Goal: Transaction & Acquisition: Purchase product/service

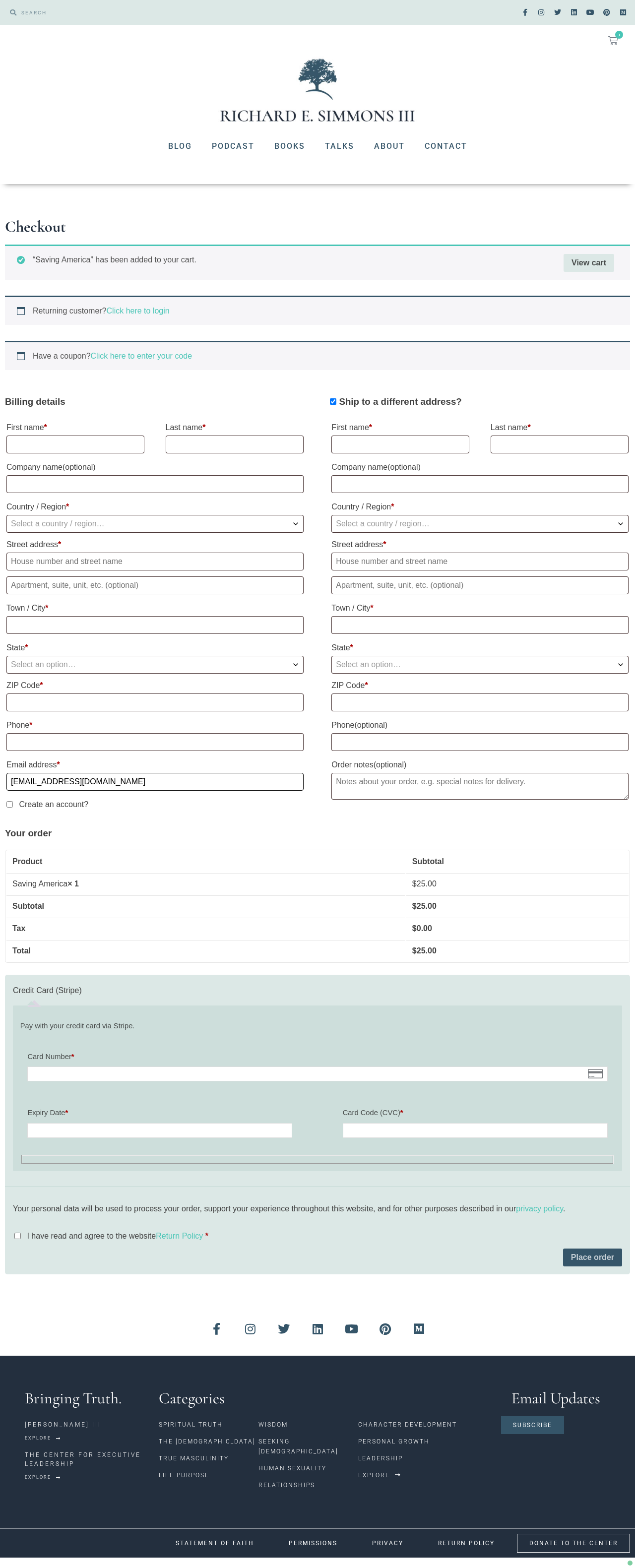
type input "[EMAIL_ADDRESS][DOMAIN_NAME]"
select select "US"
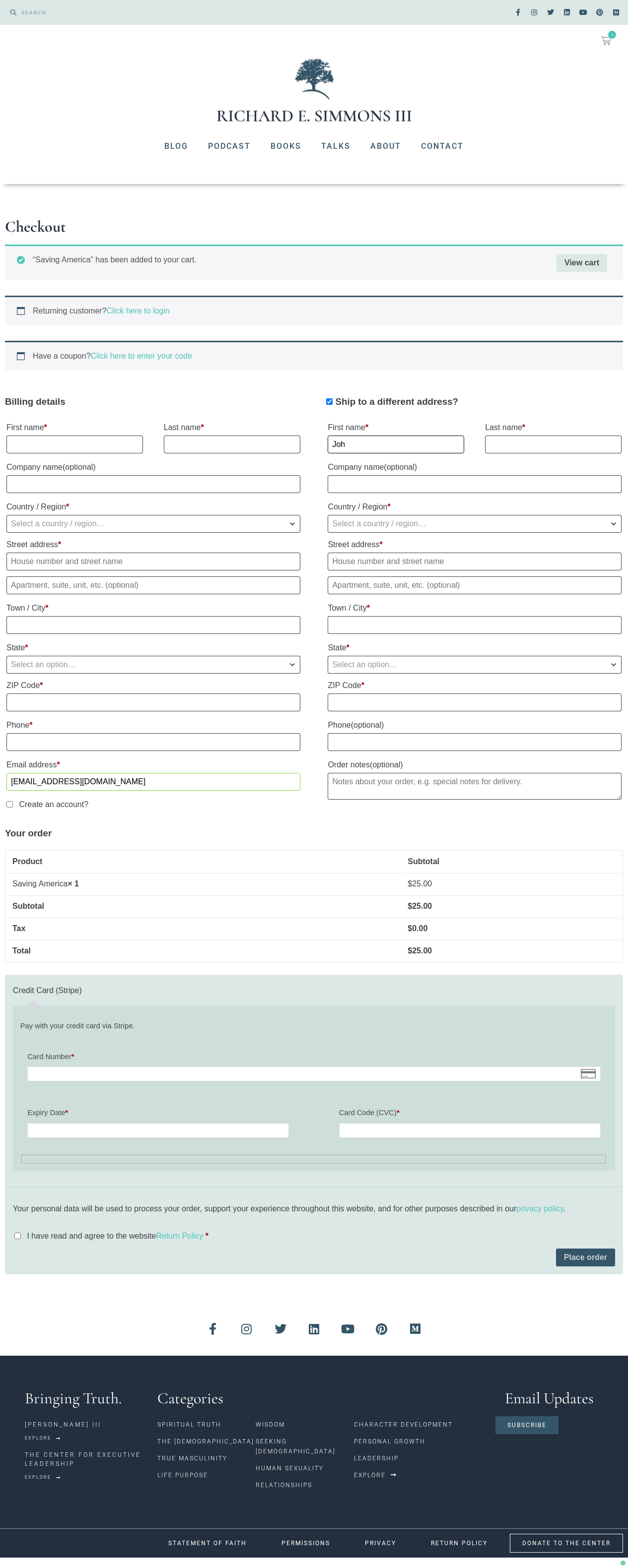
type input "[PERSON_NAME]"
select select "US"
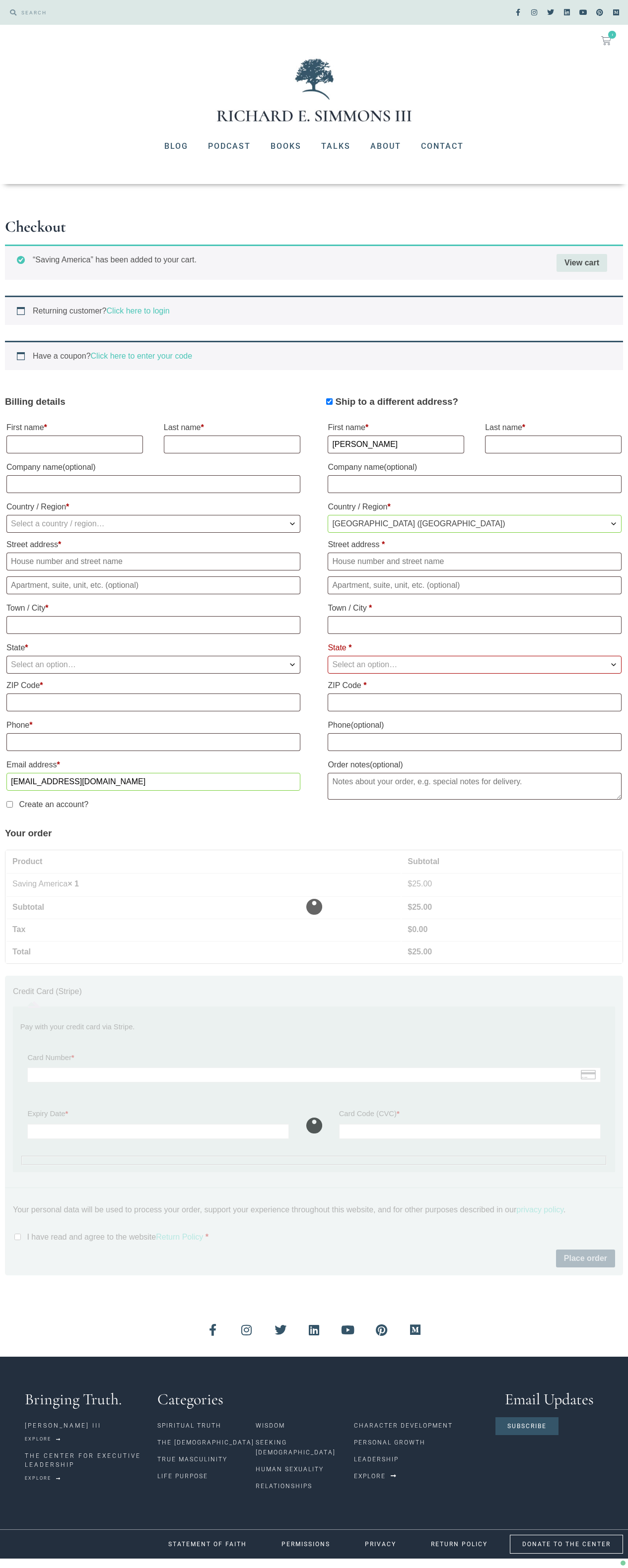
type input "[PERSON_NAME]"
type input "Doe"
type input "[STREET_ADDRESS][PERSON_NAME]"
type input "[GEOGRAPHIC_DATA]"
select select "WA"
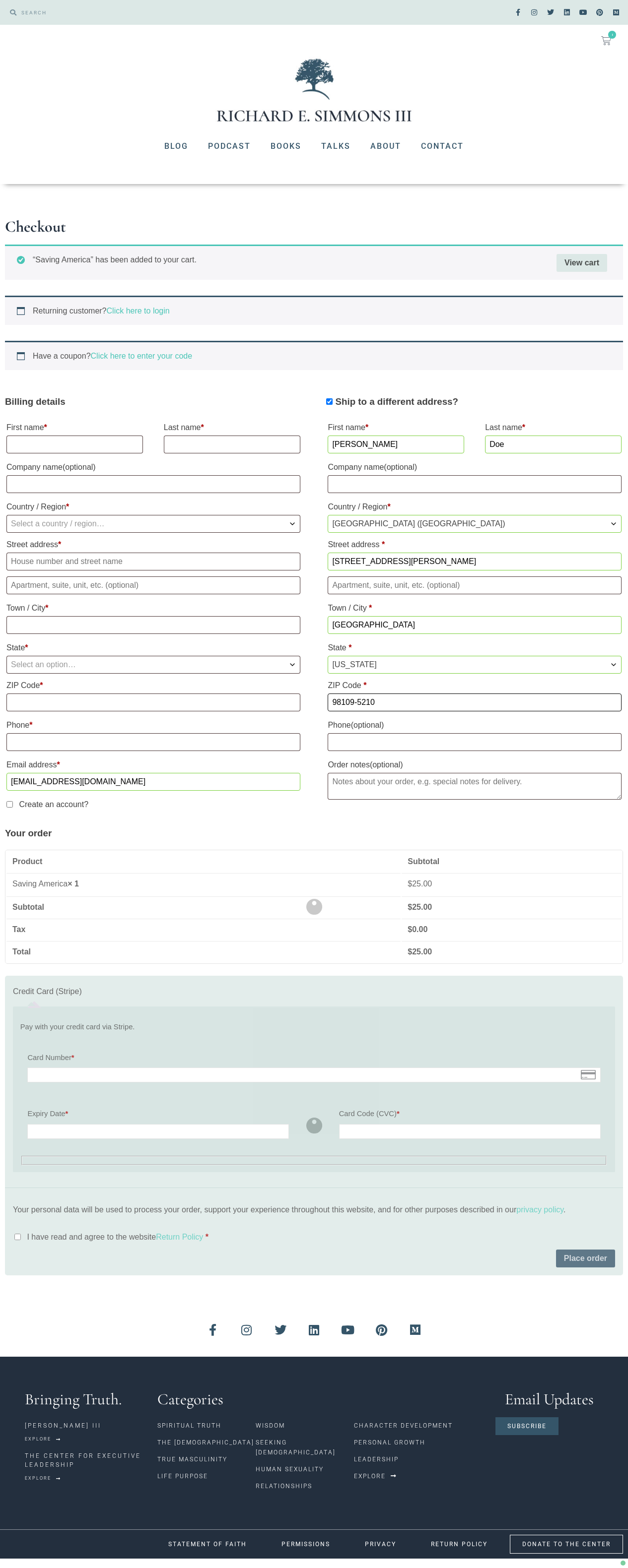
type input "98109-5210"
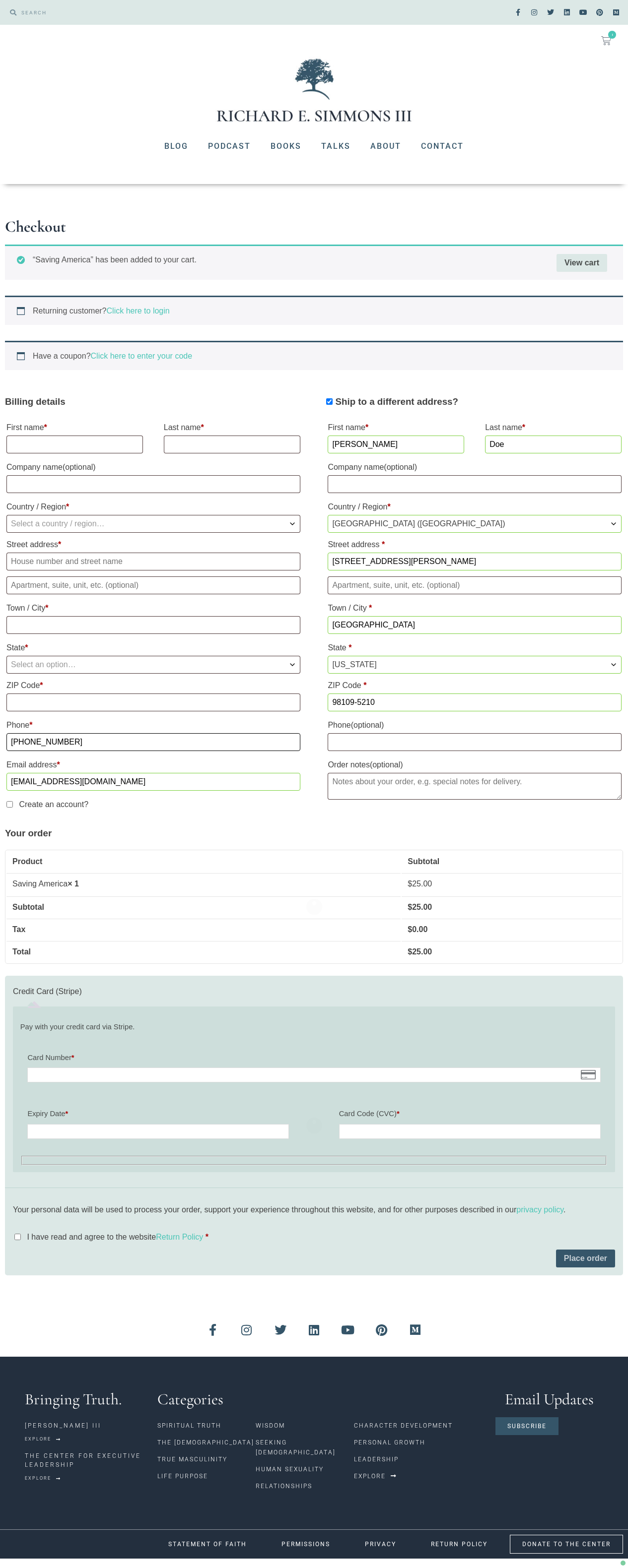
type input "[PHONE_NUMBER]"
